Goal: Task Accomplishment & Management: Manage account settings

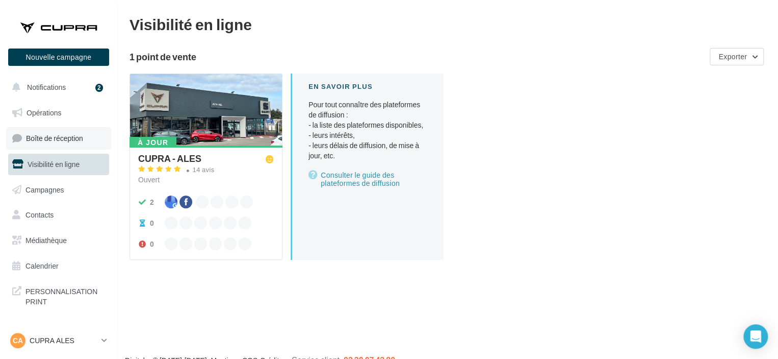
click at [63, 133] on link "Boîte de réception" at bounding box center [58, 138] width 105 height 22
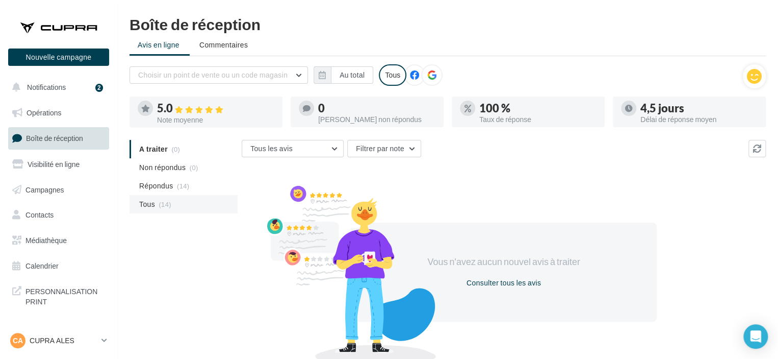
click at [181, 195] on li "Tous (14)" at bounding box center [184, 204] width 108 height 18
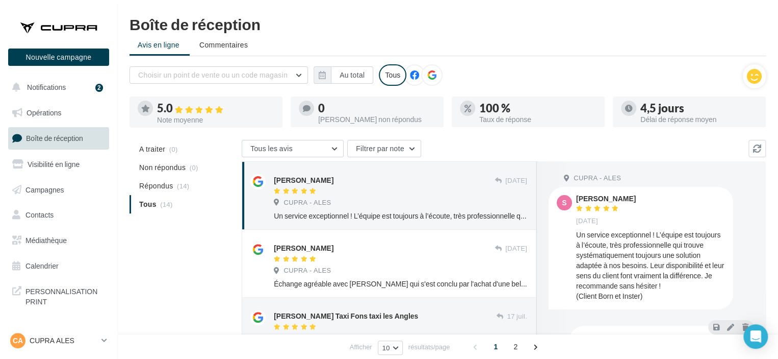
scroll to position [18, 0]
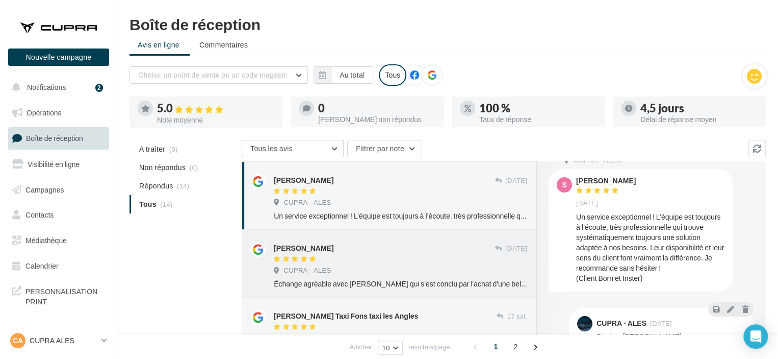
click at [365, 244] on div "[PERSON_NAME]" at bounding box center [384, 247] width 221 height 11
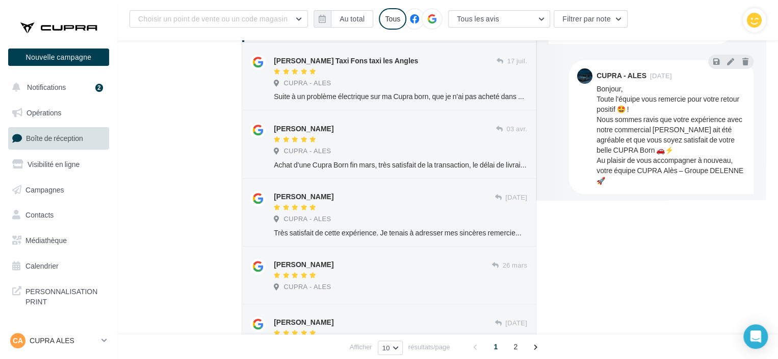
scroll to position [8, 0]
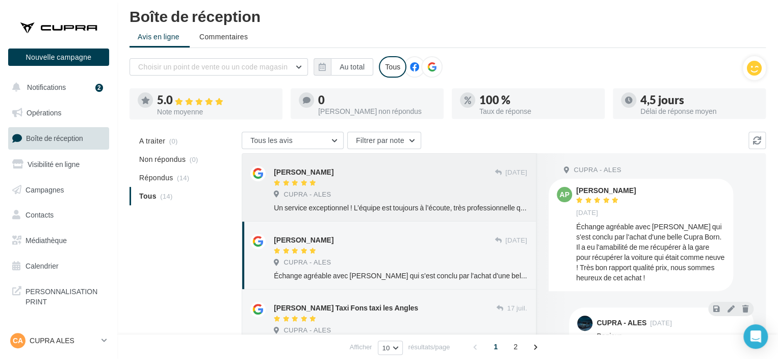
click at [426, 191] on div "CUPRA - ALES" at bounding box center [401, 195] width 254 height 11
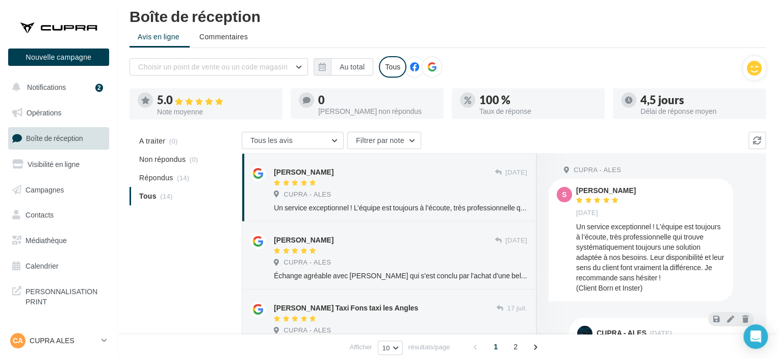
scroll to position [18, 0]
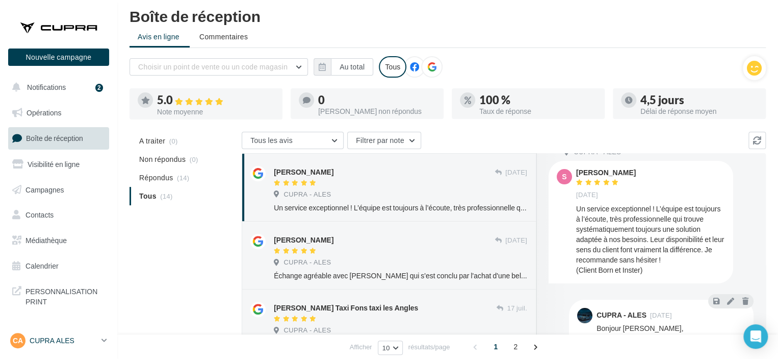
click at [83, 341] on p "CUPRA ALES" at bounding box center [64, 340] width 68 height 10
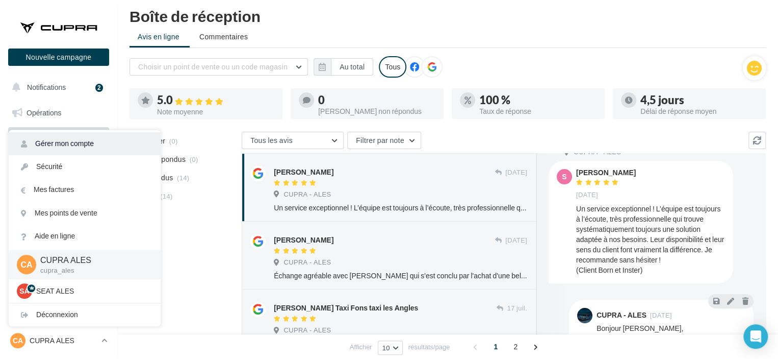
click at [116, 148] on link "Gérer mon compte" at bounding box center [85, 143] width 152 height 23
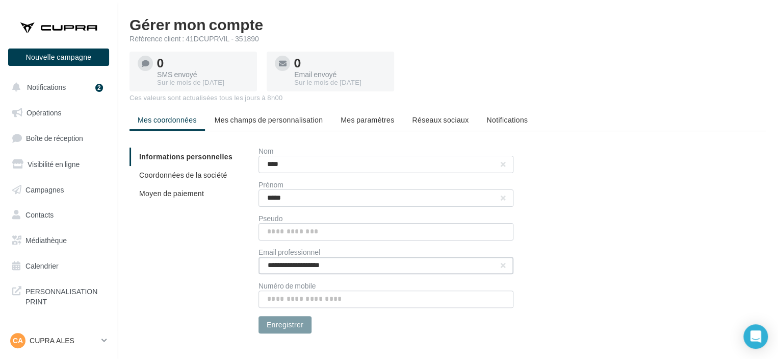
click at [291, 266] on input "**********" at bounding box center [386, 265] width 255 height 17
drag, startPoint x: 291, startPoint y: 266, endPoint x: 269, endPoint y: 262, distance: 21.7
click at [269, 262] on input "**********" at bounding box center [386, 265] width 255 height 17
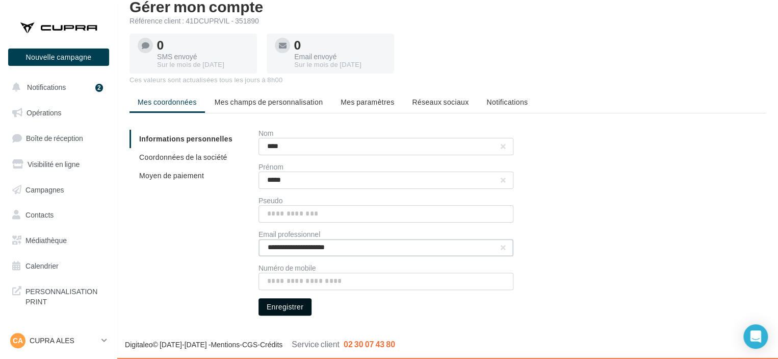
type input "**********"
click at [294, 309] on button "Enregistrer" at bounding box center [285, 306] width 53 height 17
click at [103, 341] on icon at bounding box center [105, 340] width 6 height 9
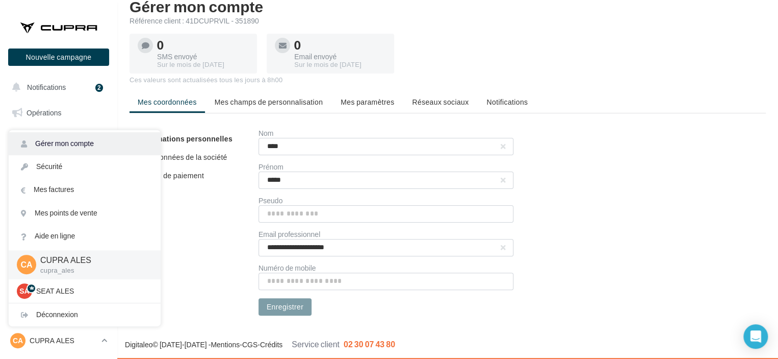
click at [102, 138] on link "Gérer mon compte" at bounding box center [85, 143] width 152 height 23
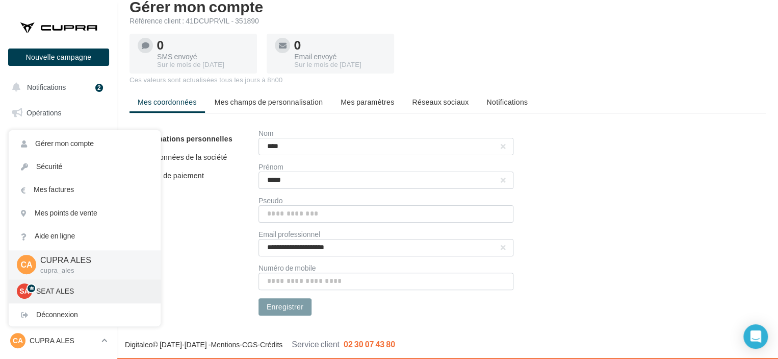
click at [96, 296] on div "SA SEAT ALES SEAT-ALES" at bounding box center [85, 290] width 136 height 15
